Goal: Information Seeking & Learning: Understand process/instructions

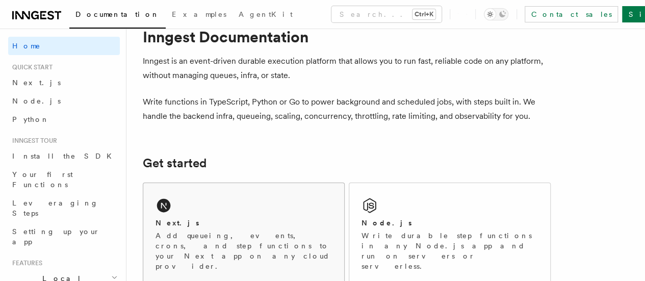
scroll to position [51, 0]
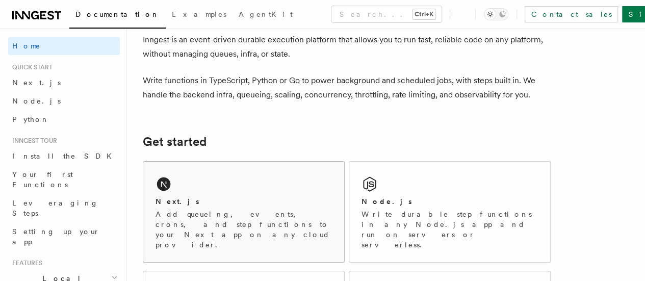
click at [217, 207] on div "Next.js" at bounding box center [243, 201] width 176 height 11
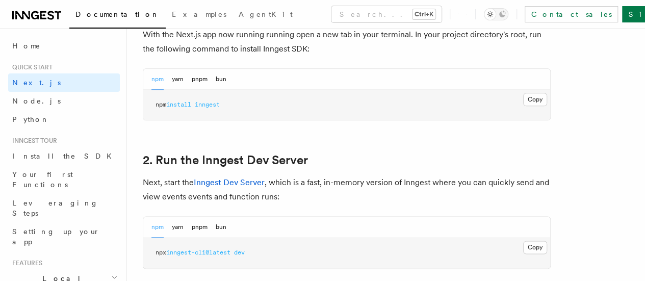
scroll to position [612, 0]
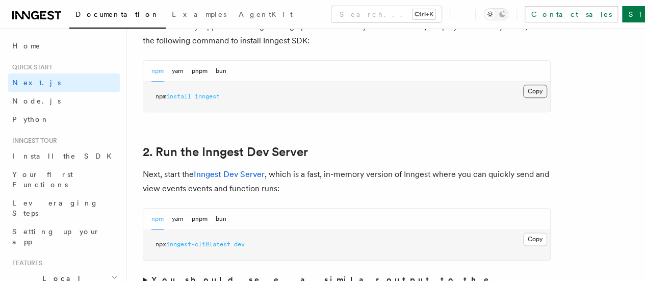
click at [523, 98] on button "Copy Copied" at bounding box center [535, 91] width 24 height 13
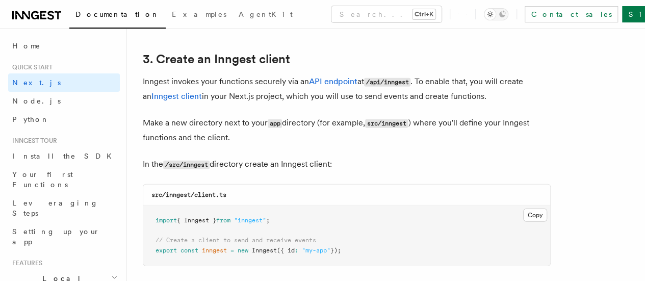
scroll to position [1325, 0]
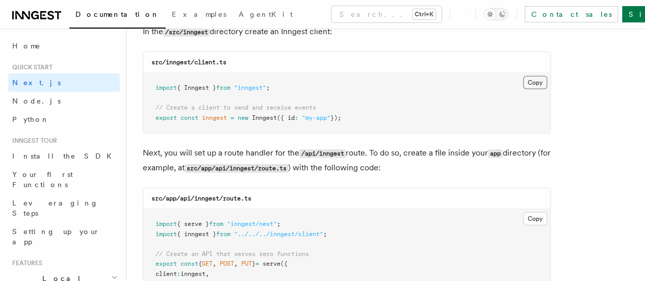
click at [523, 76] on button "Copy Copied" at bounding box center [535, 82] width 24 height 13
click at [523, 212] on button "Copy Copied" at bounding box center [535, 218] width 24 height 13
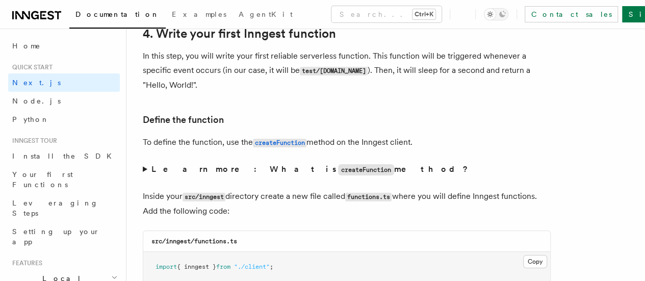
scroll to position [1682, 0]
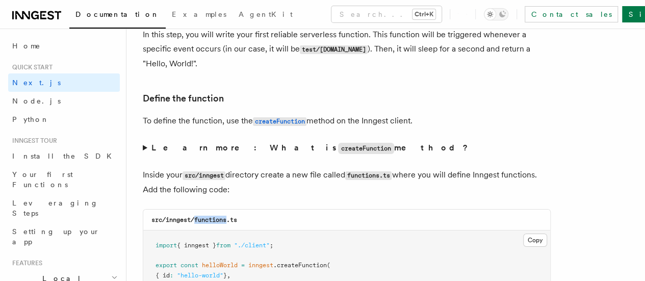
drag, startPoint x: 228, startPoint y: 210, endPoint x: 197, endPoint y: 210, distance: 31.6
click at [197, 216] on code "src/inngest/functions.ts" at bounding box center [194, 219] width 86 height 7
copy code "functions"
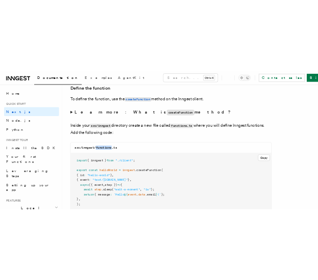
scroll to position [1784, 0]
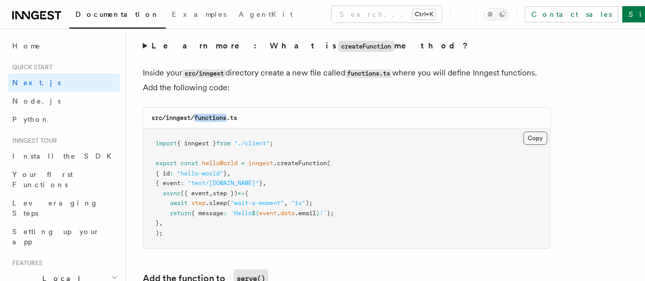
click at [523, 132] on button "Copy Copied" at bounding box center [535, 138] width 24 height 13
